Goal: Transaction & Acquisition: Download file/media

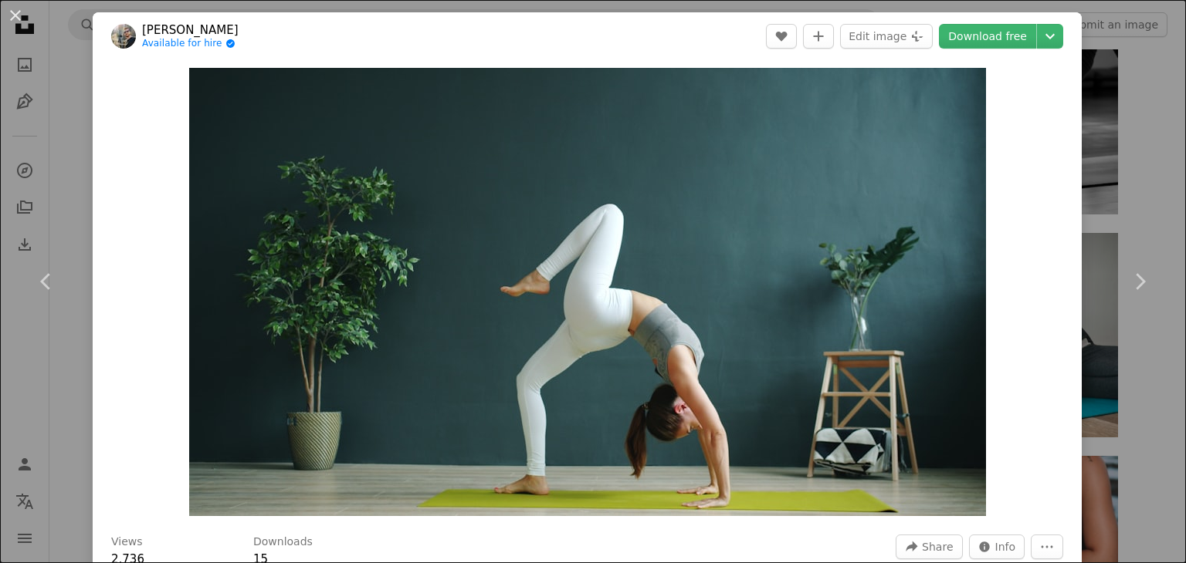
scroll to position [16335, 0]
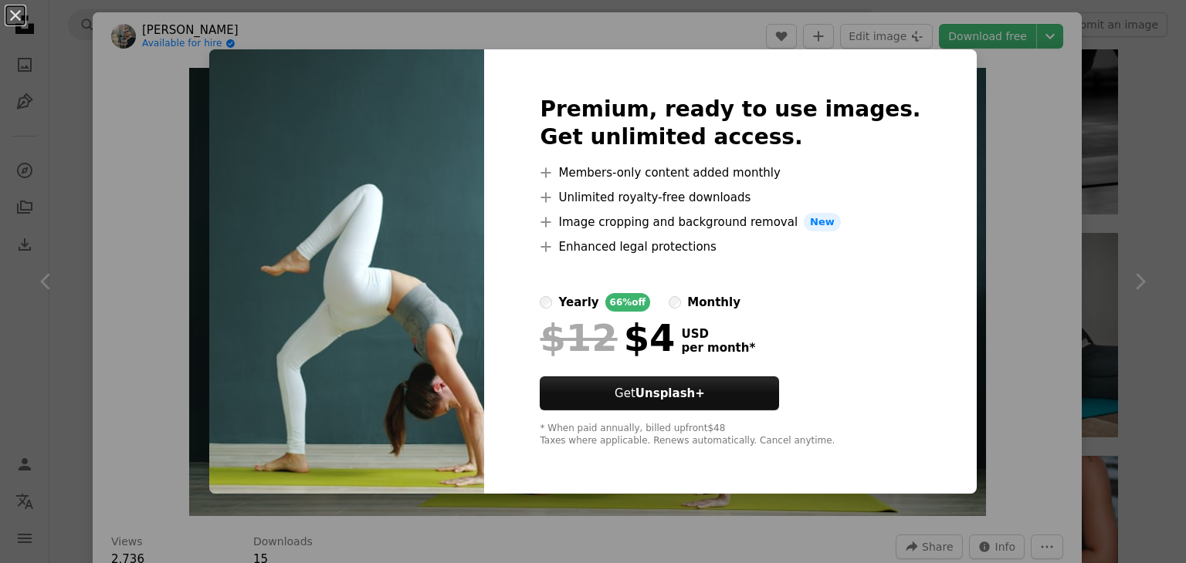
click at [1065, 360] on div "An X shape Premium, ready to use images. Get unlimited access. A plus sign Memb…" at bounding box center [593, 281] width 1186 height 563
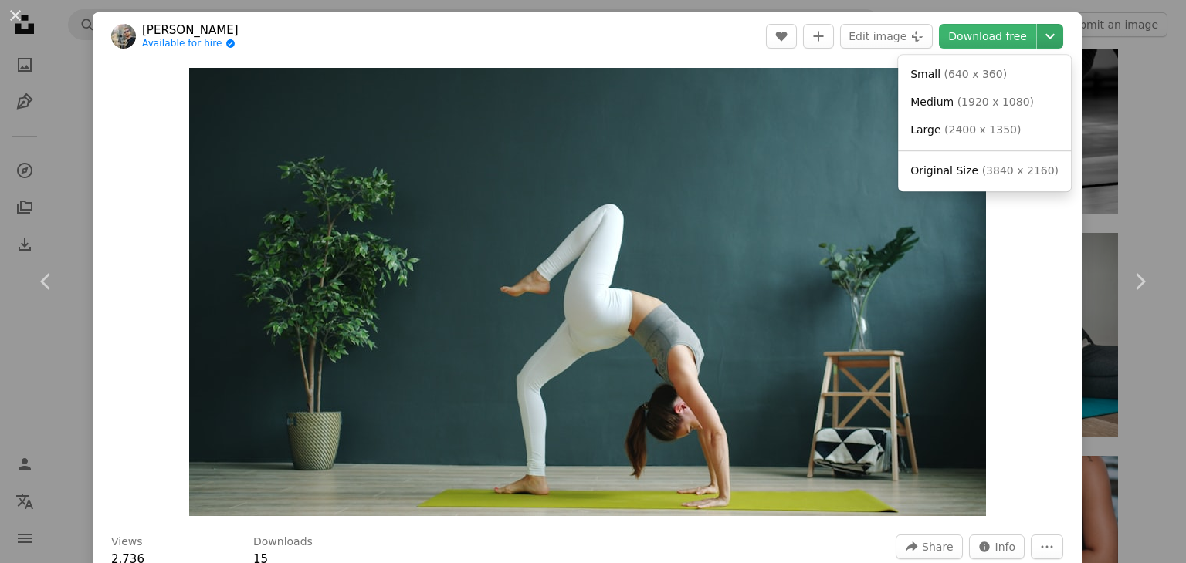
click at [1037, 35] on icon "Chevron down" at bounding box center [1049, 36] width 25 height 19
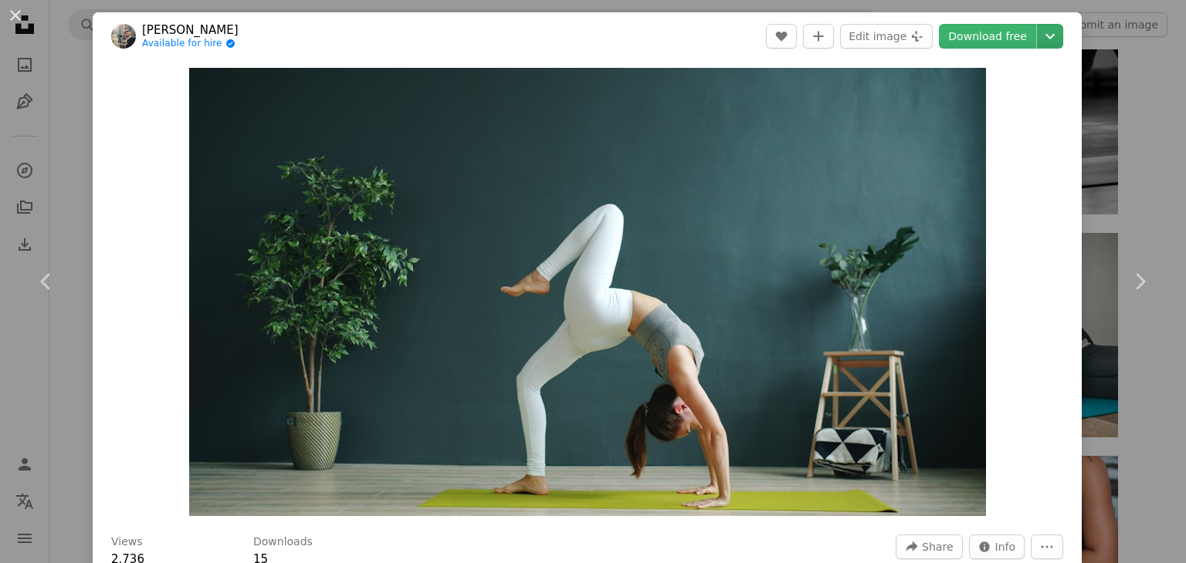
click at [1042, 29] on icon "Chevron down" at bounding box center [1049, 36] width 25 height 19
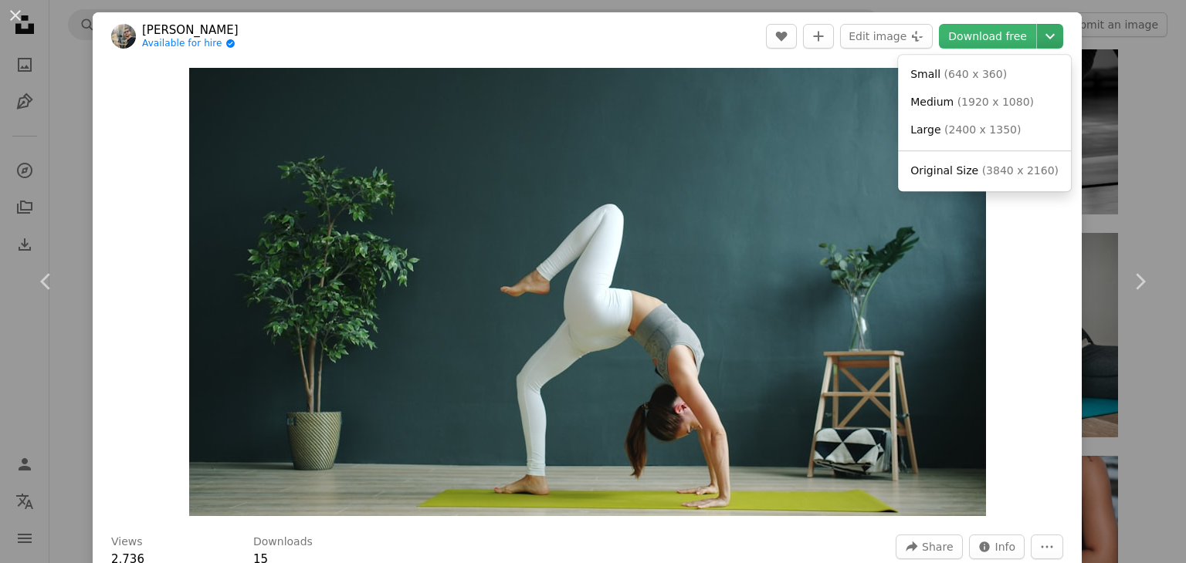
click at [1042, 29] on icon "Chevron down" at bounding box center [1049, 36] width 25 height 19
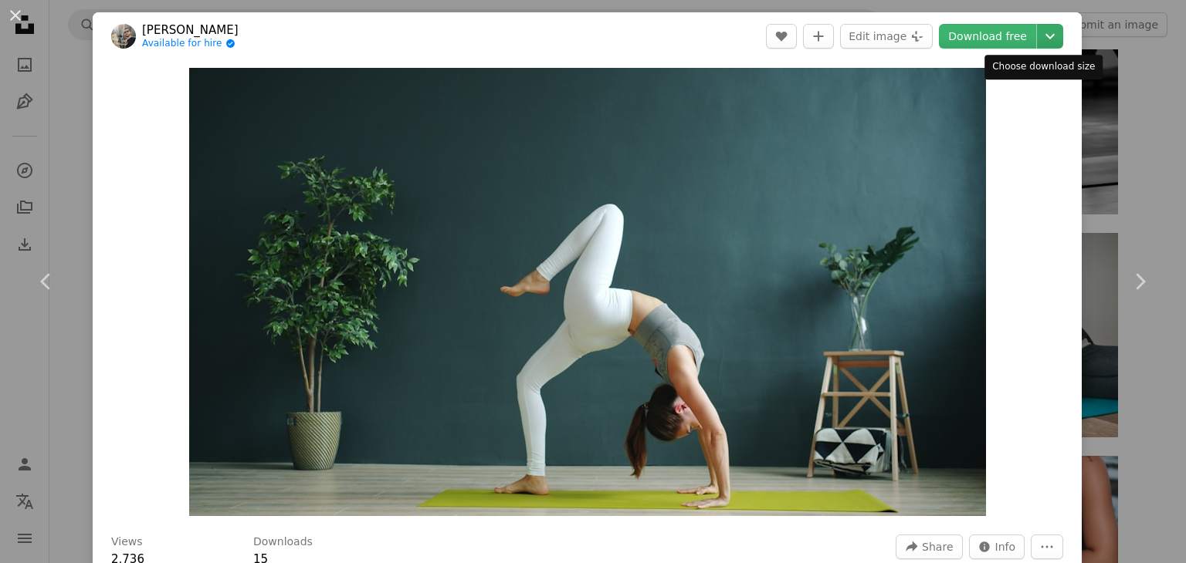
drag, startPoint x: 1022, startPoint y: 215, endPoint x: 1046, endPoint y: 36, distance: 179.9
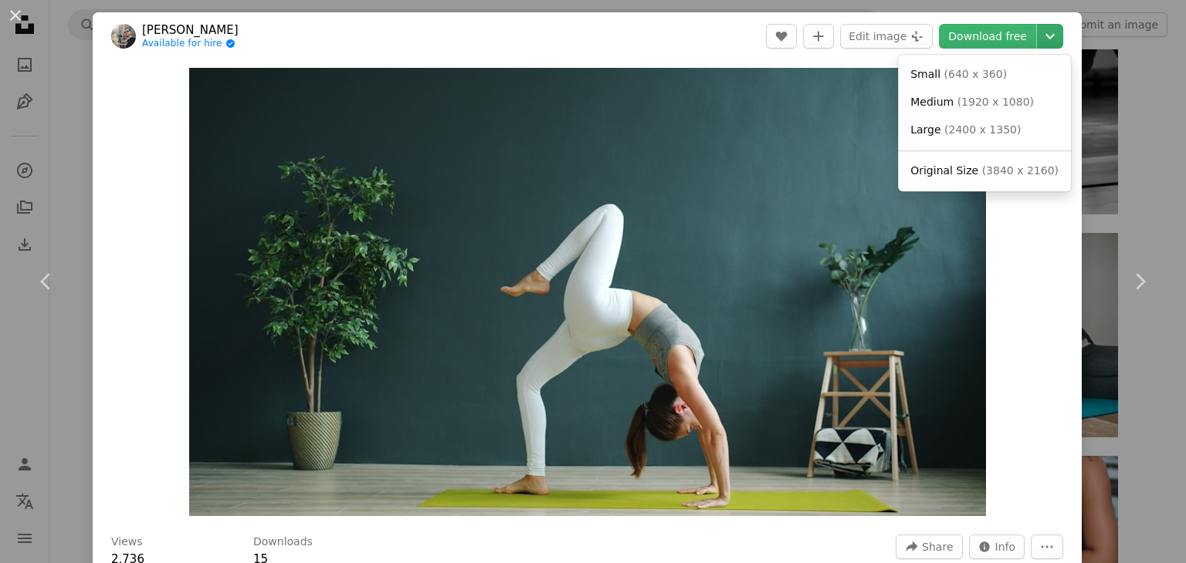
click at [1041, 36] on icon "Chevron down" at bounding box center [1049, 36] width 25 height 19
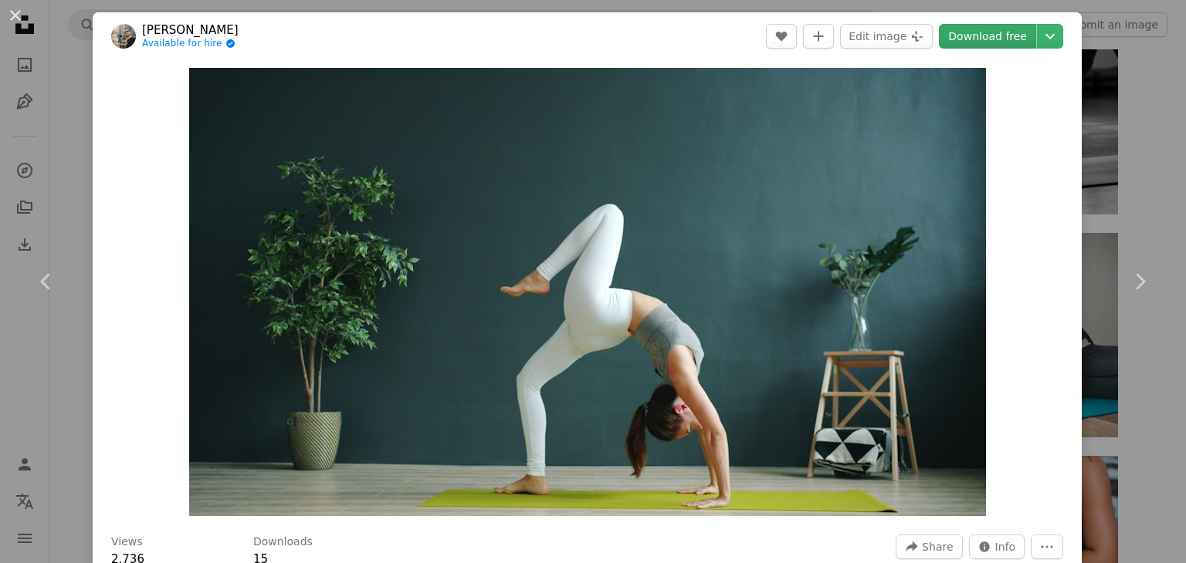
click at [973, 38] on link "Download free" at bounding box center [987, 36] width 97 height 25
